Goal: Transaction & Acquisition: Obtain resource

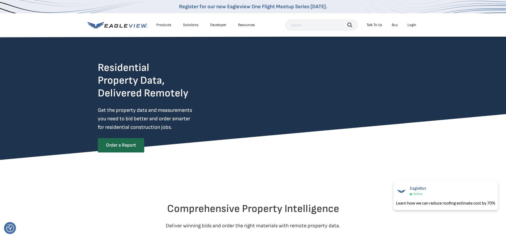
click at [409, 24] on div "Login" at bounding box center [411, 25] width 9 height 5
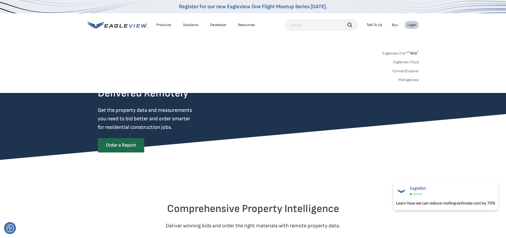
click at [412, 24] on div "Login" at bounding box center [411, 25] width 9 height 5
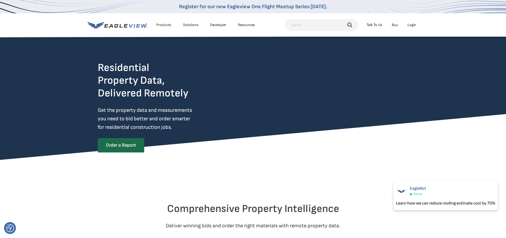
click at [412, 24] on div "Login" at bounding box center [411, 25] width 9 height 5
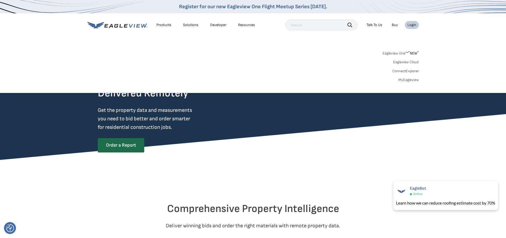
click at [408, 80] on link "MyEagleview" at bounding box center [408, 80] width 20 height 5
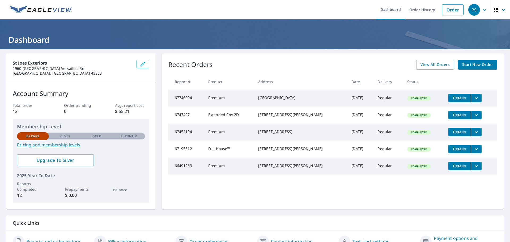
click at [471, 94] on button "filesDropdownBtn-67746094" at bounding box center [476, 98] width 11 height 8
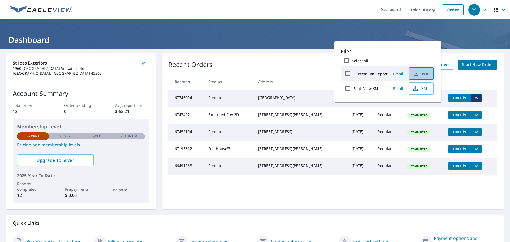
click at [422, 74] on span "PDF" at bounding box center [420, 73] width 17 height 6
